Goal: Transaction & Acquisition: Purchase product/service

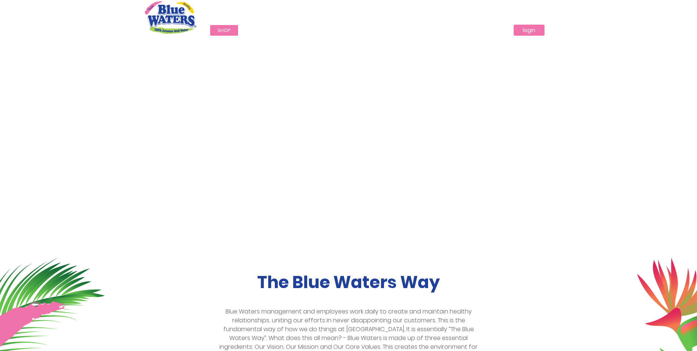
click at [524, 33] on link "login" at bounding box center [529, 30] width 31 height 11
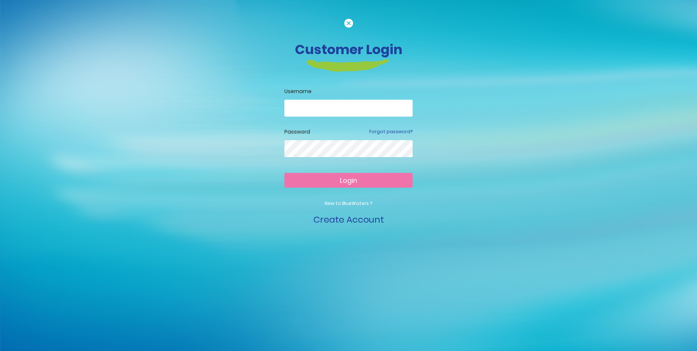
click at [360, 111] on input "email" at bounding box center [348, 108] width 128 height 17
type input "**********"
click at [345, 157] on div at bounding box center [348, 154] width 128 height 28
click at [284, 173] on button "Login" at bounding box center [348, 180] width 128 height 15
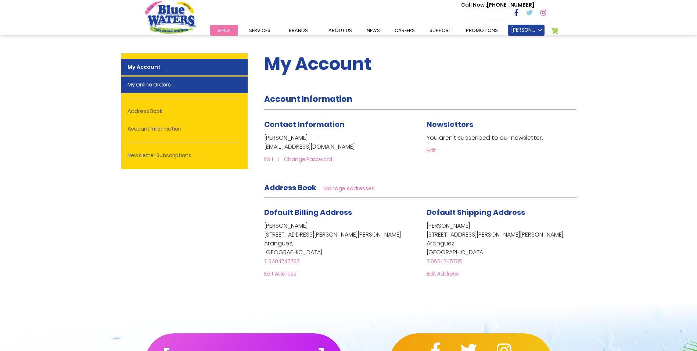
click at [178, 89] on link "My Online Orders" at bounding box center [184, 84] width 127 height 17
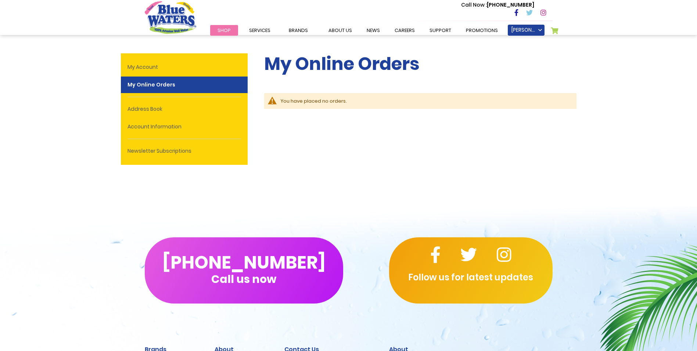
click at [216, 28] on link "Shop" at bounding box center [224, 30] width 28 height 11
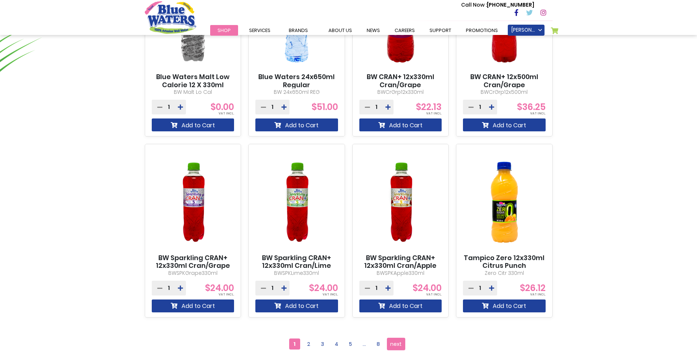
scroll to position [625, 0]
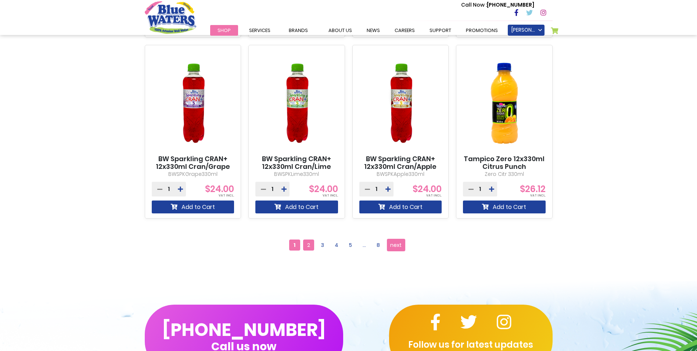
click at [310, 241] on span "2" at bounding box center [308, 244] width 11 height 11
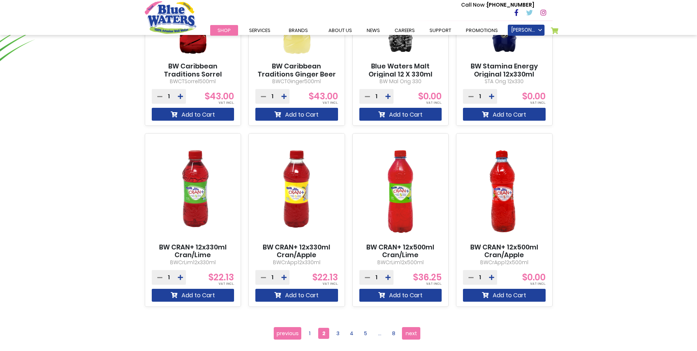
scroll to position [698, 0]
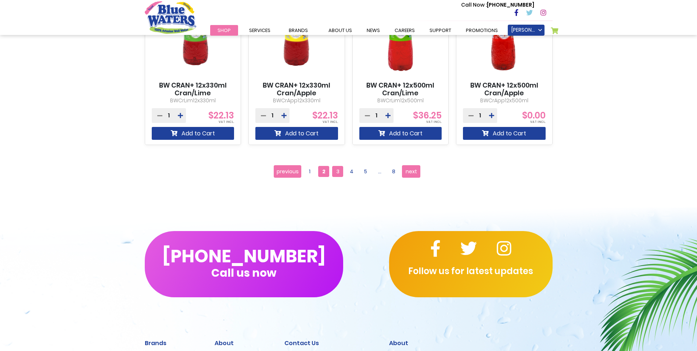
click at [337, 171] on span "3" at bounding box center [337, 171] width 11 height 11
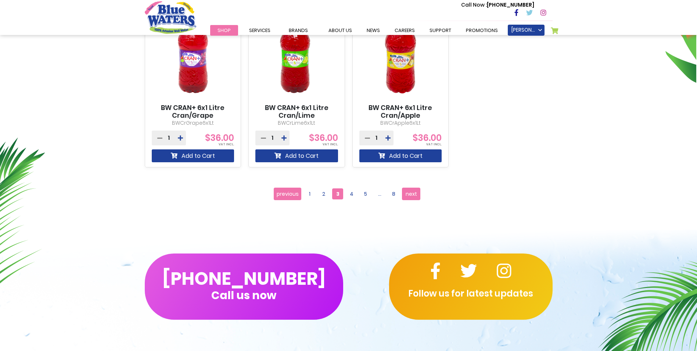
scroll to position [441, 0]
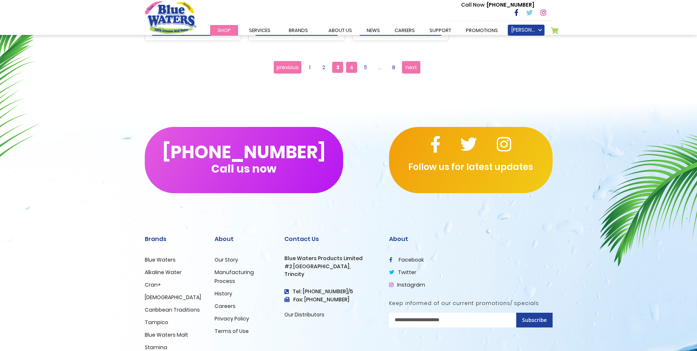
click at [356, 65] on span "4" at bounding box center [351, 67] width 11 height 11
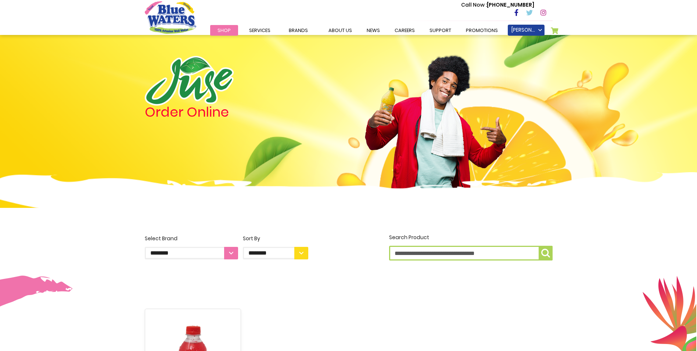
scroll to position [220, 0]
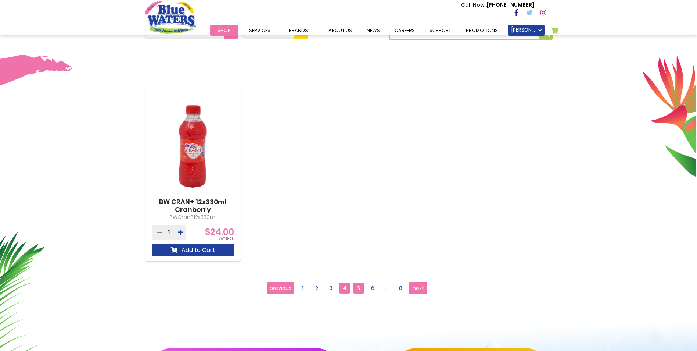
click at [361, 287] on span "5" at bounding box center [358, 287] width 11 height 11
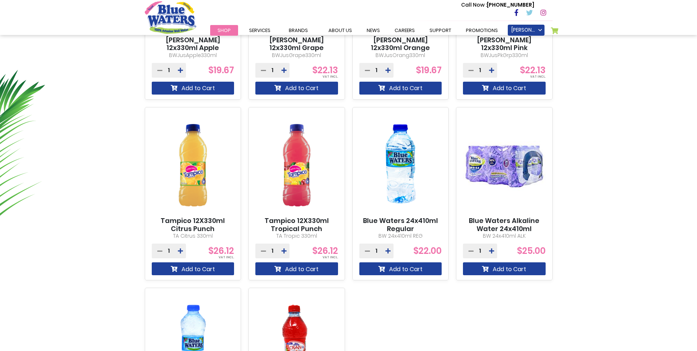
scroll to position [441, 0]
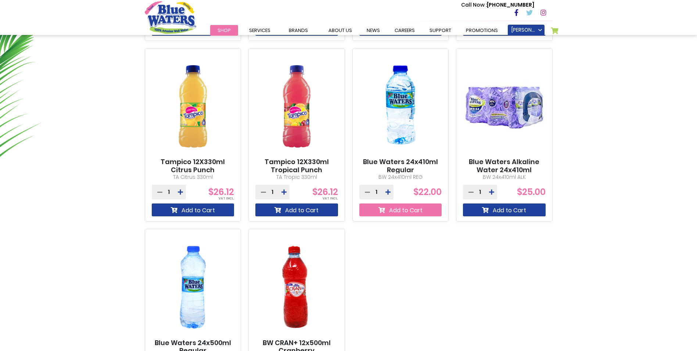
click at [391, 211] on button "Add to Cart" at bounding box center [400, 209] width 83 height 13
click at [560, 32] on span "1 1 items" at bounding box center [563, 32] width 7 height 9
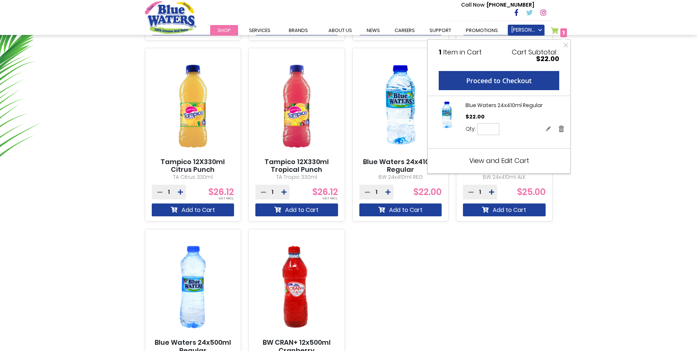
click at [489, 161] on span "View and Edit Cart" at bounding box center [499, 160] width 60 height 9
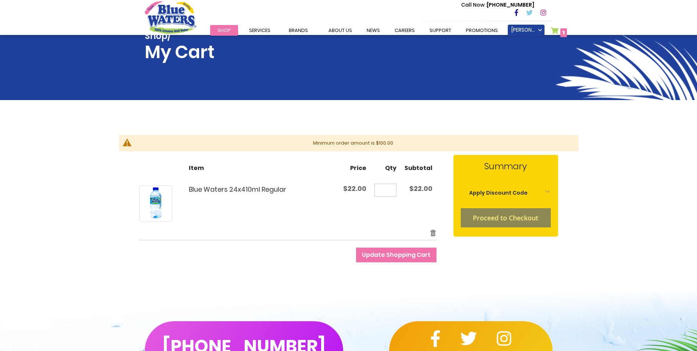
scroll to position [37, 0]
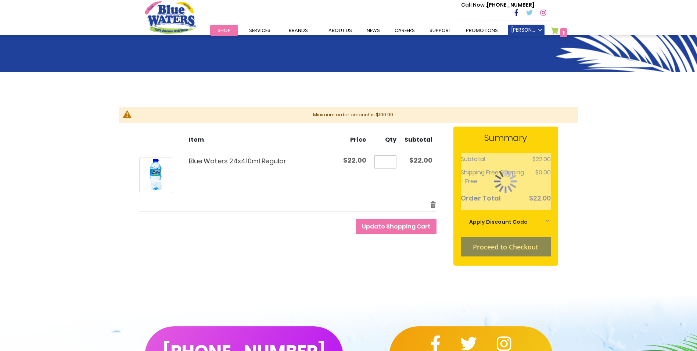
click at [390, 158] on input "*" at bounding box center [385, 161] width 22 height 13
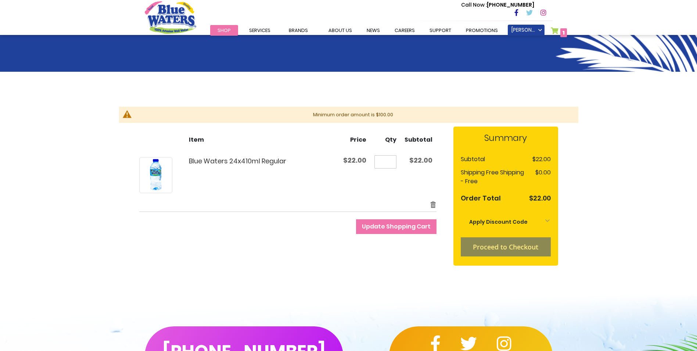
type input "**"
click at [356, 219] on button "Update Shopping Cart" at bounding box center [396, 226] width 80 height 15
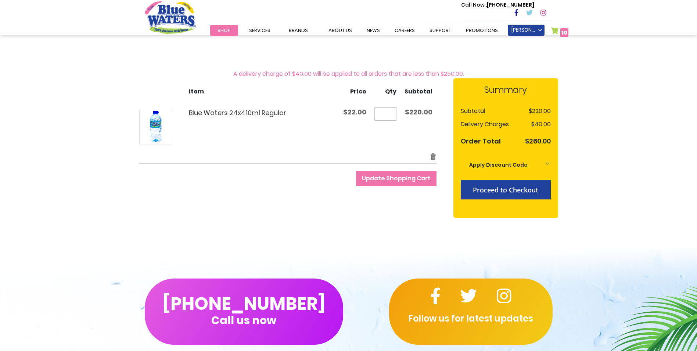
scroll to position [73, 0]
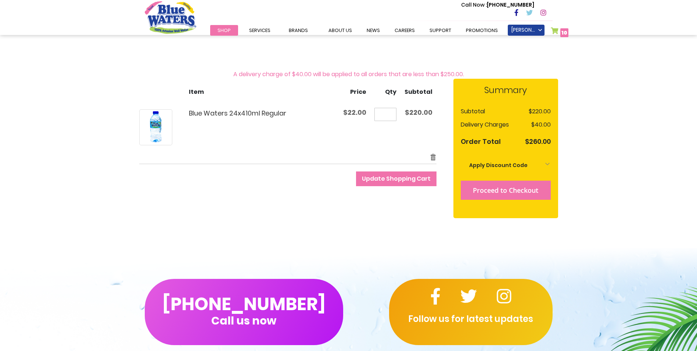
click at [485, 187] on span "Proceed to Checkout" at bounding box center [505, 190] width 65 height 9
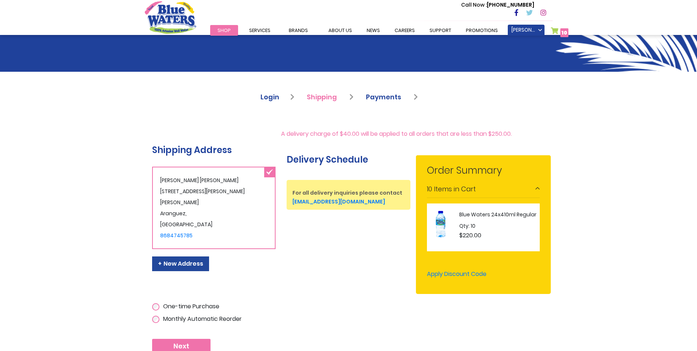
scroll to position [40, 0]
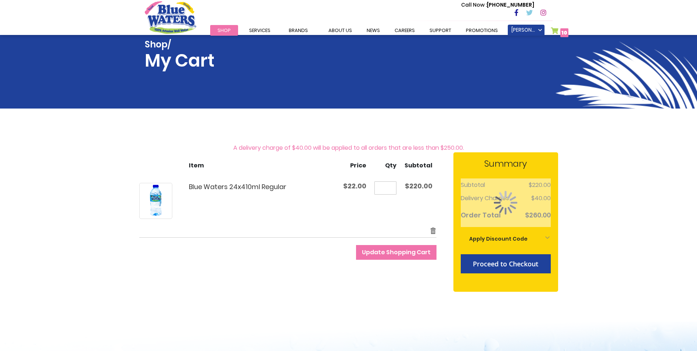
scroll to position [73, 0]
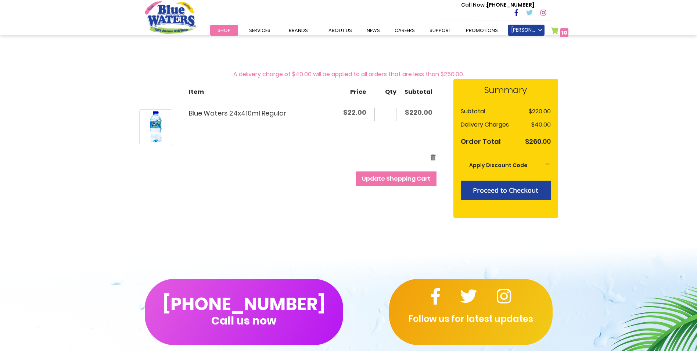
click at [395, 114] on input "**" at bounding box center [385, 114] width 22 height 13
type input "**"
click at [347, 169] on form "Shopping Cart Items Item Price Qty Subtotal Blue Waters 24x410ml Regular $22.00…" at bounding box center [296, 132] width 314 height 107
click at [379, 177] on span "Update Shopping Cart" at bounding box center [396, 178] width 69 height 8
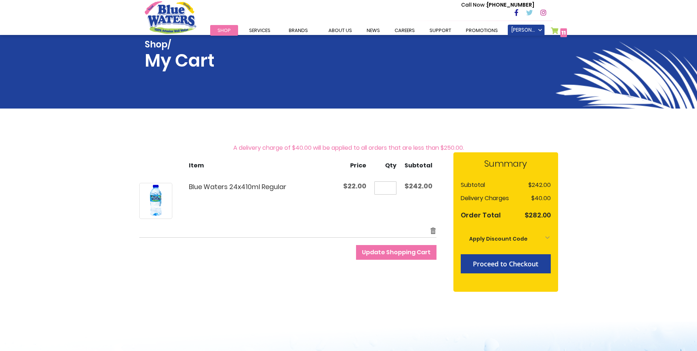
click at [391, 185] on input "**" at bounding box center [385, 187] width 22 height 13
type input "**"
click at [395, 253] on span "Update Shopping Cart" at bounding box center [396, 252] width 69 height 8
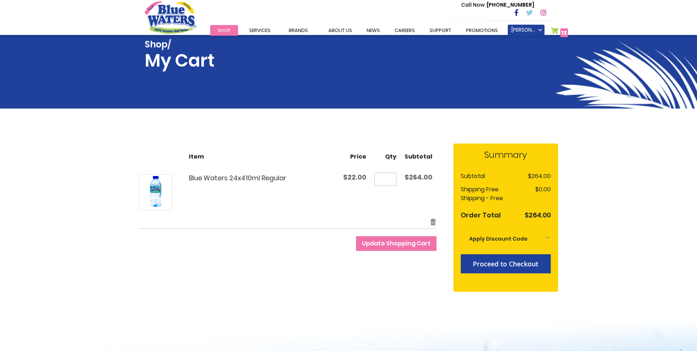
click at [392, 178] on input "**" at bounding box center [385, 178] width 22 height 13
click at [603, 223] on div "Shop/ My Cart Toggle Nav Call Now : (868) 640-8824 Menu Shop Services Filtratio…" at bounding box center [348, 309] width 697 height 618
click at [510, 266] on span "Proceed to Checkout" at bounding box center [505, 263] width 65 height 9
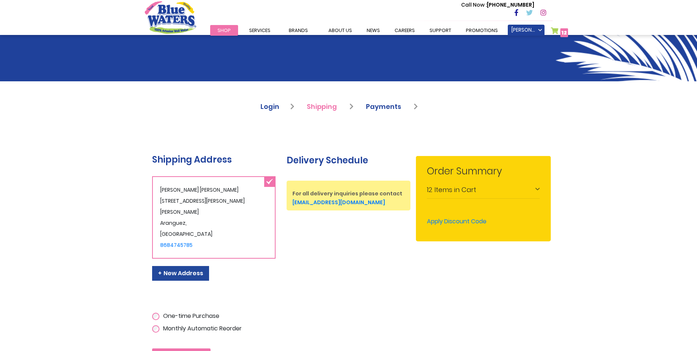
scroll to position [110, 0]
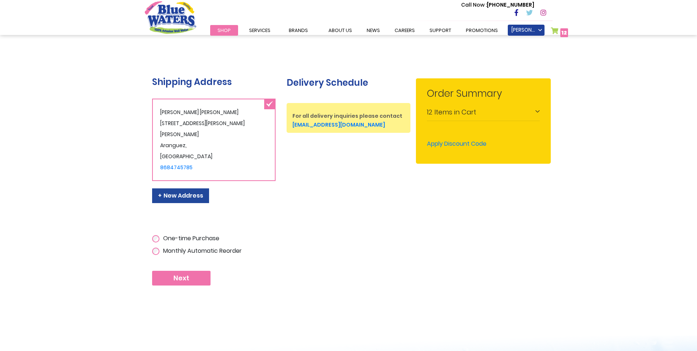
click at [182, 274] on span "Next" at bounding box center [181, 278] width 16 height 8
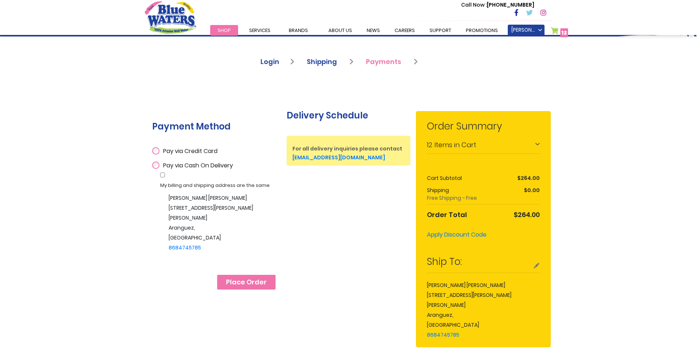
scroll to position [73, 0]
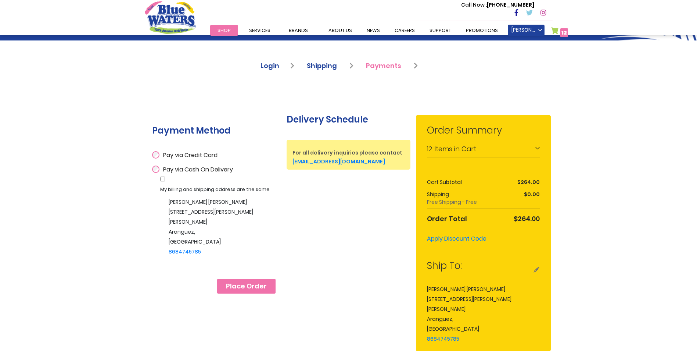
click at [531, 150] on div "12 Items in Cart" at bounding box center [483, 149] width 113 height 17
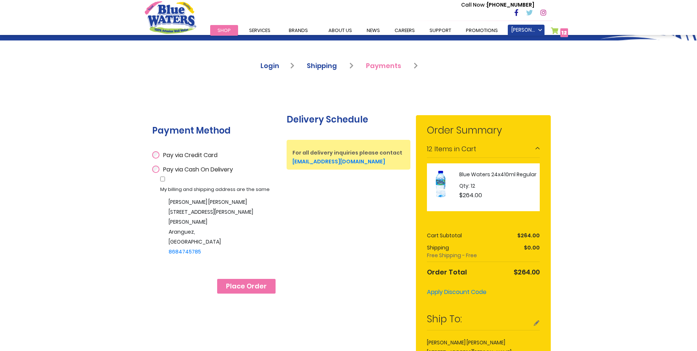
click at [531, 150] on div "12 Items in Cart" at bounding box center [483, 149] width 113 height 17
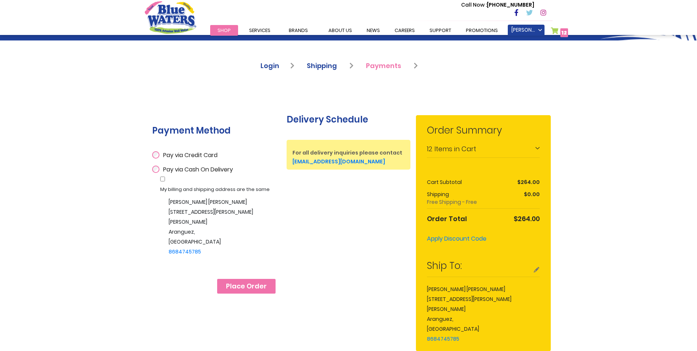
scroll to position [110, 0]
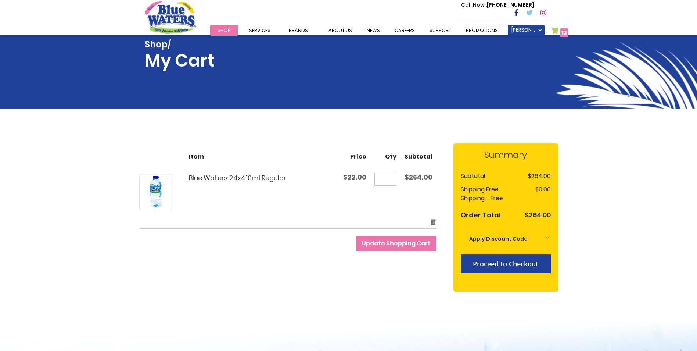
click at [398, 247] on button "Update Shopping Cart" at bounding box center [396, 243] width 80 height 15
click at [503, 259] on button "Proceed to Checkout" at bounding box center [506, 263] width 90 height 19
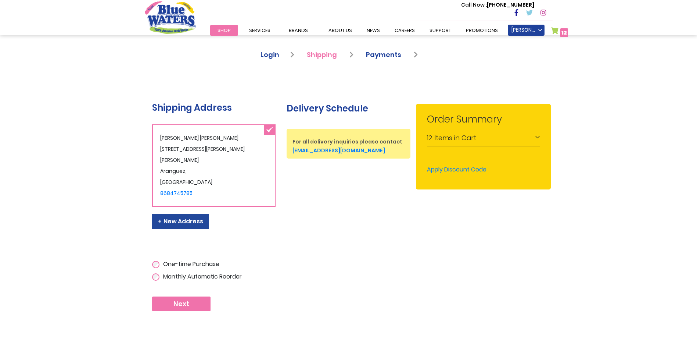
scroll to position [110, 0]
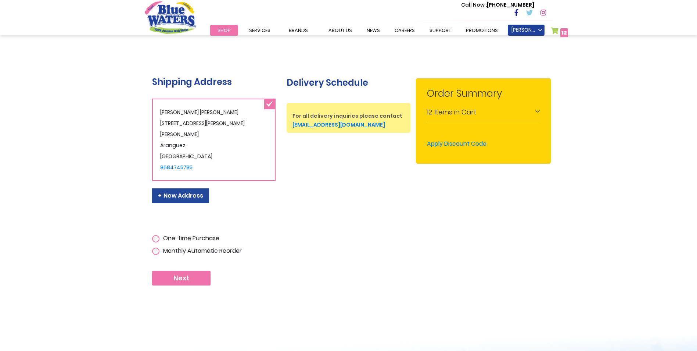
click at [195, 270] on button "Next" at bounding box center [181, 277] width 58 height 15
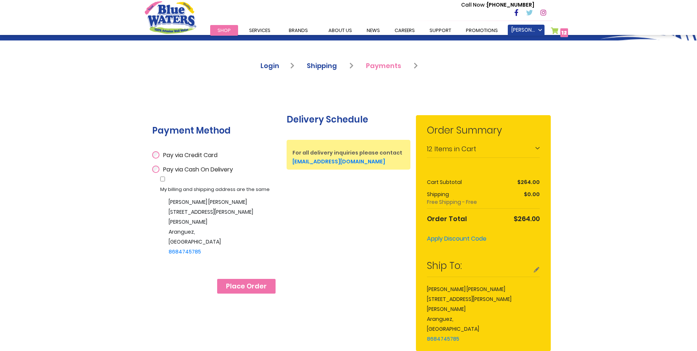
scroll to position [110, 0]
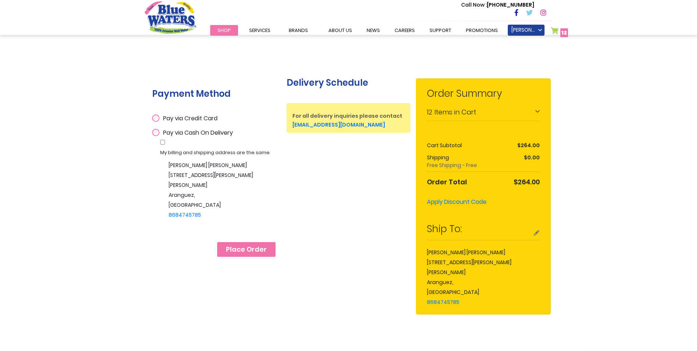
click at [257, 245] on span "Place Order" at bounding box center [246, 249] width 41 height 8
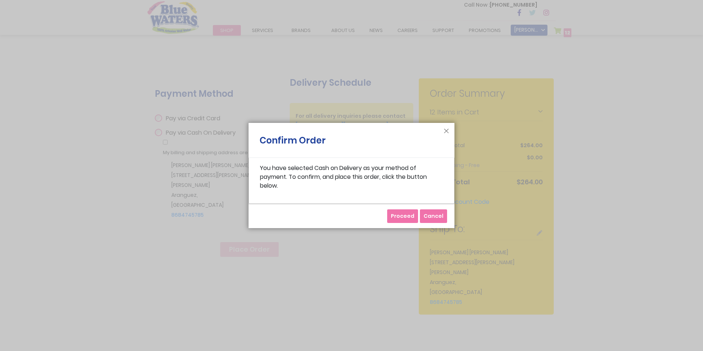
click at [405, 219] on span "Proceed" at bounding box center [403, 215] width 24 height 7
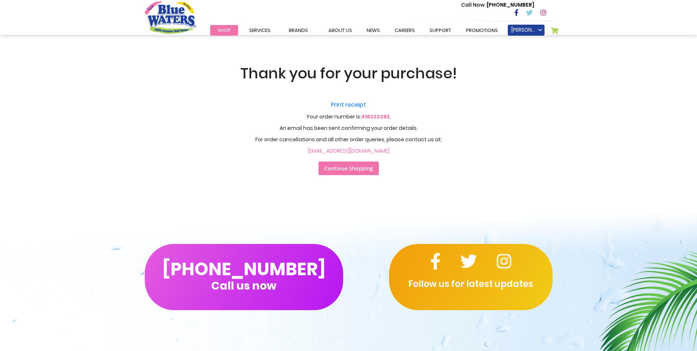
click at [358, 165] on span "Continue Shopping" at bounding box center [348, 168] width 49 height 7
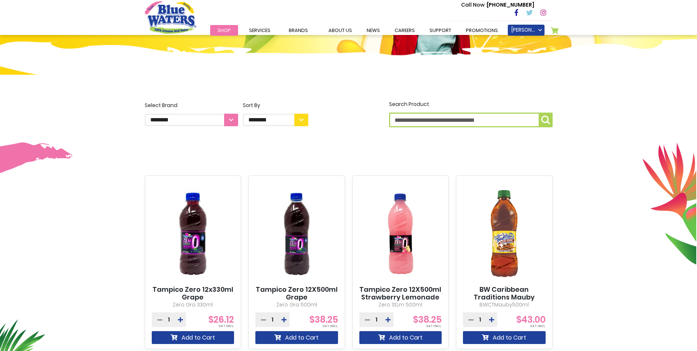
scroll to position [184, 0]
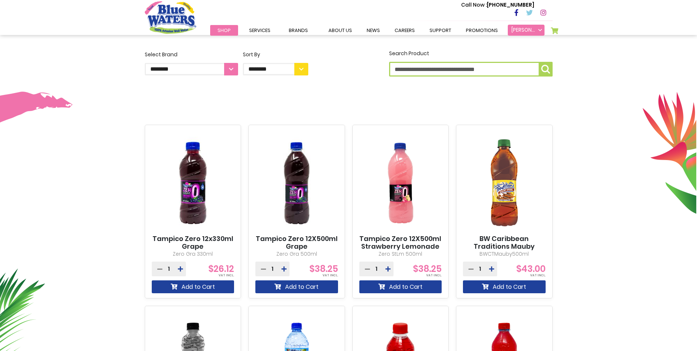
click at [534, 29] on link "[PERSON_NAME]" at bounding box center [526, 30] width 37 height 11
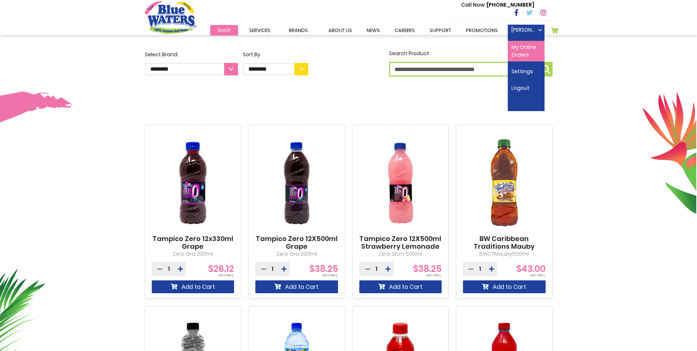
click at [518, 57] on link "My Online Orders" at bounding box center [526, 51] width 37 height 21
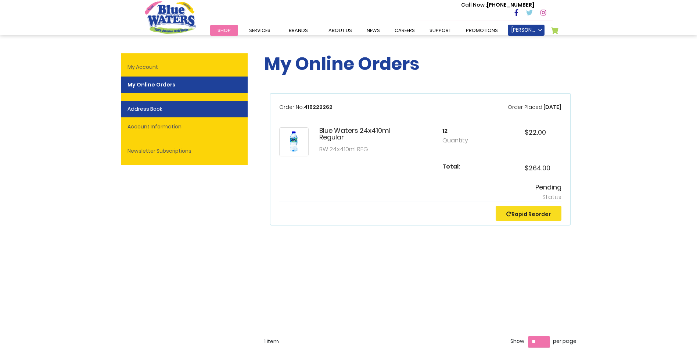
click at [154, 105] on link "Address Book" at bounding box center [184, 109] width 127 height 17
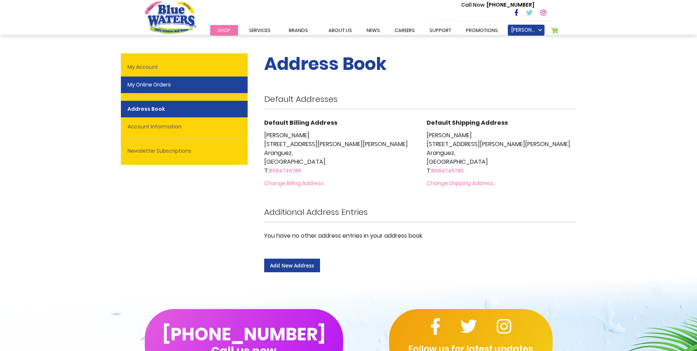
click at [147, 83] on link "My Online Orders" at bounding box center [184, 84] width 127 height 17
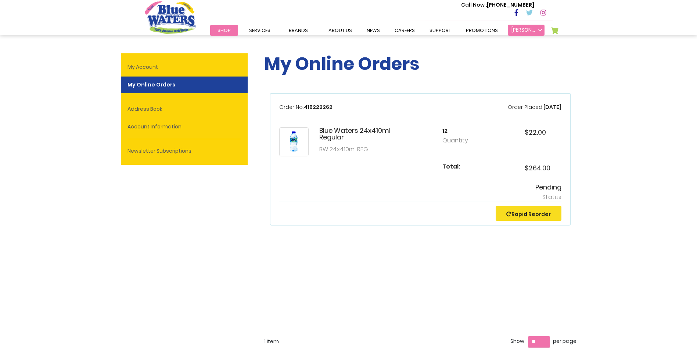
click at [520, 32] on link "[PERSON_NAME]" at bounding box center [526, 30] width 37 height 11
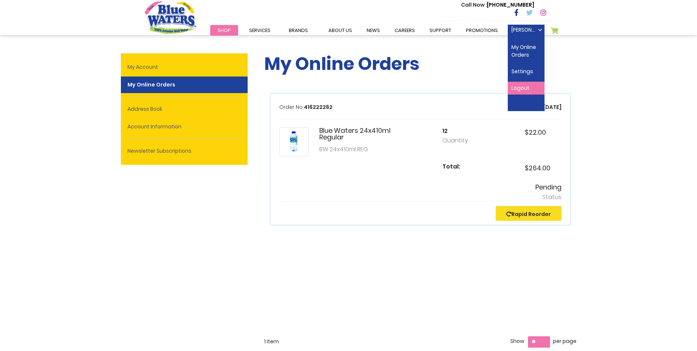
click at [523, 86] on link "Logout" at bounding box center [526, 88] width 37 height 13
